Goal: Information Seeking & Learning: Learn about a topic

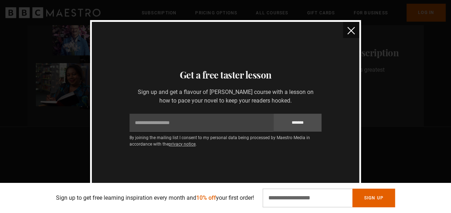
scroll to position [0, 361]
click at [349, 31] on img "close" at bounding box center [352, 31] width 8 height 8
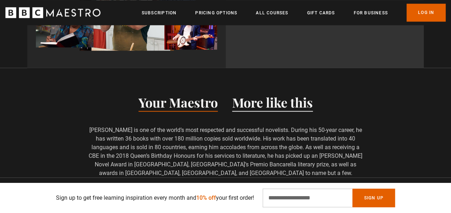
scroll to position [0, 452]
click at [283, 97] on button "More like this" at bounding box center [272, 104] width 81 height 15
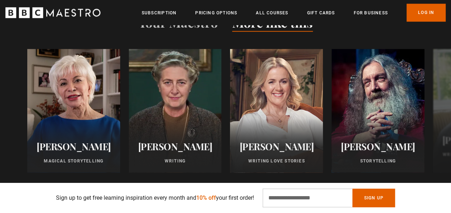
scroll to position [580, 0]
click at [434, 113] on button "Next" at bounding box center [431, 120] width 18 height 18
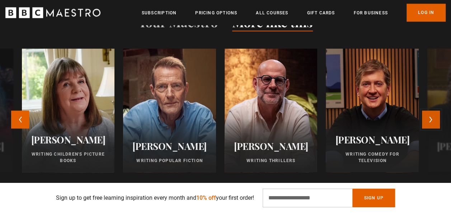
scroll to position [0, 542]
click at [434, 113] on button "Next" at bounding box center [431, 120] width 18 height 18
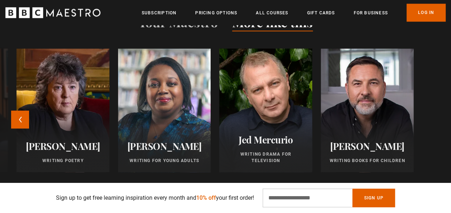
scroll to position [0, 632]
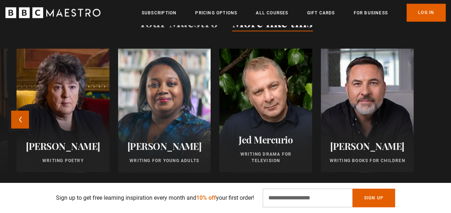
click at [18, 111] on button "Previous" at bounding box center [20, 120] width 18 height 18
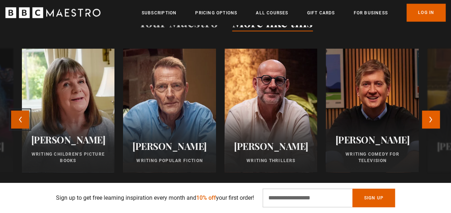
click at [18, 111] on button "Previous" at bounding box center [20, 120] width 18 height 18
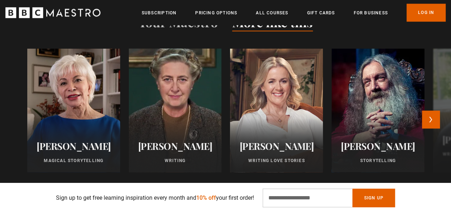
click at [194, 102] on div at bounding box center [175, 110] width 102 height 136
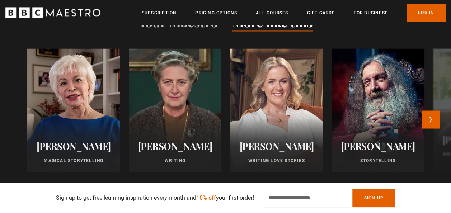
scroll to position [0, 813]
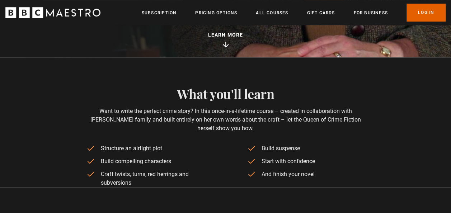
scroll to position [0, 271]
